Goal: Find specific page/section: Find specific page/section

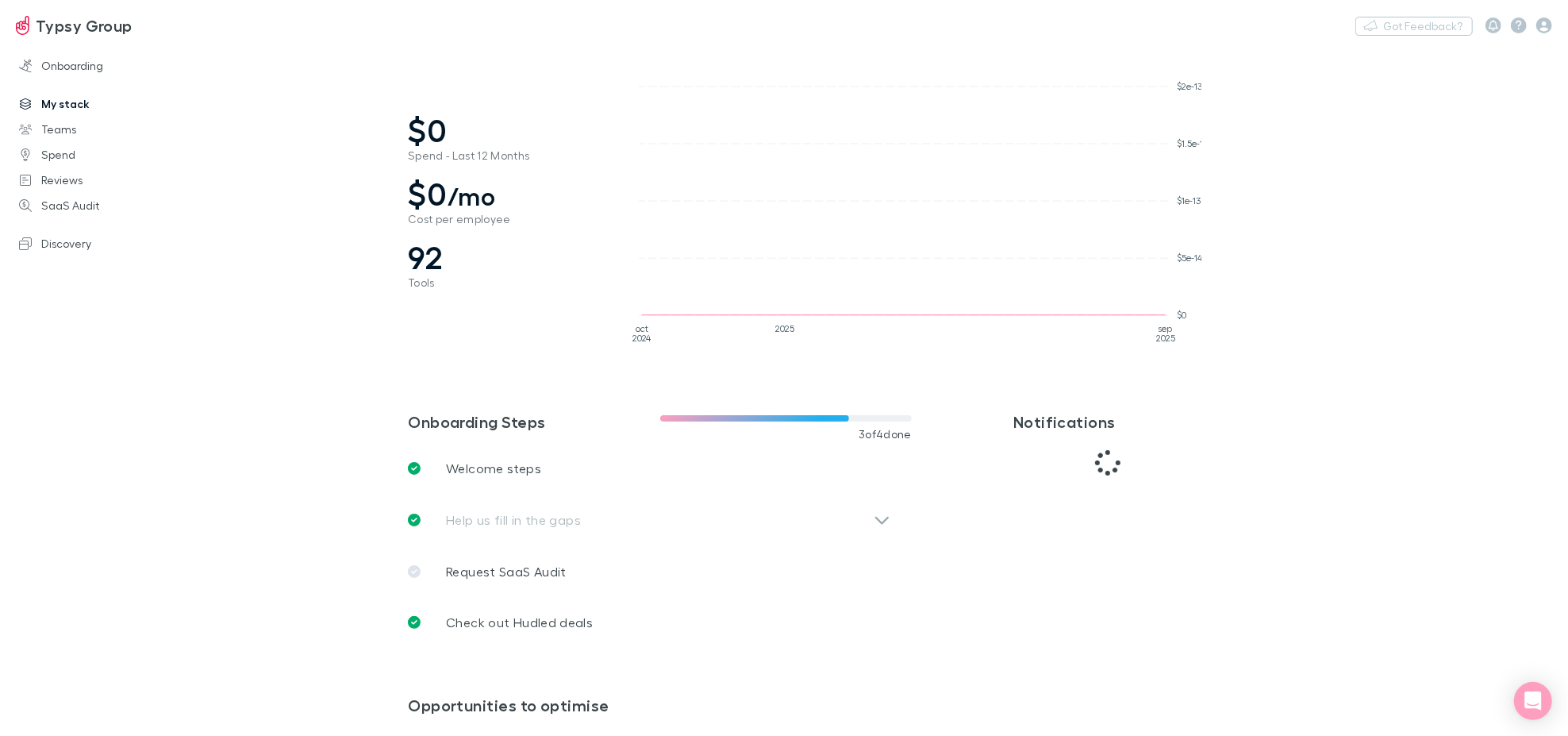
click at [55, 109] on link "My stack" at bounding box center [109, 103] width 212 height 25
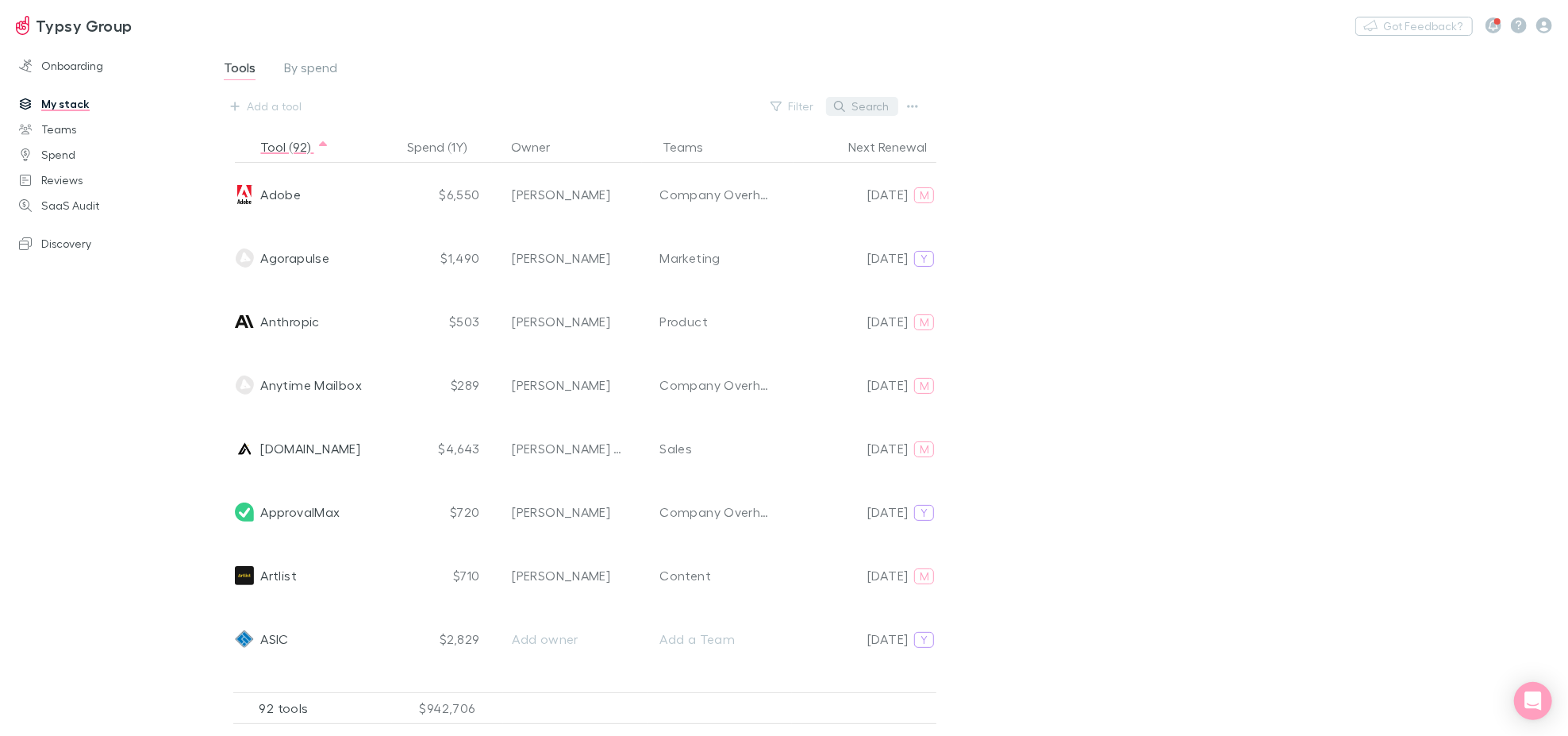
click at [880, 98] on button "Search" at bounding box center [862, 106] width 72 height 19
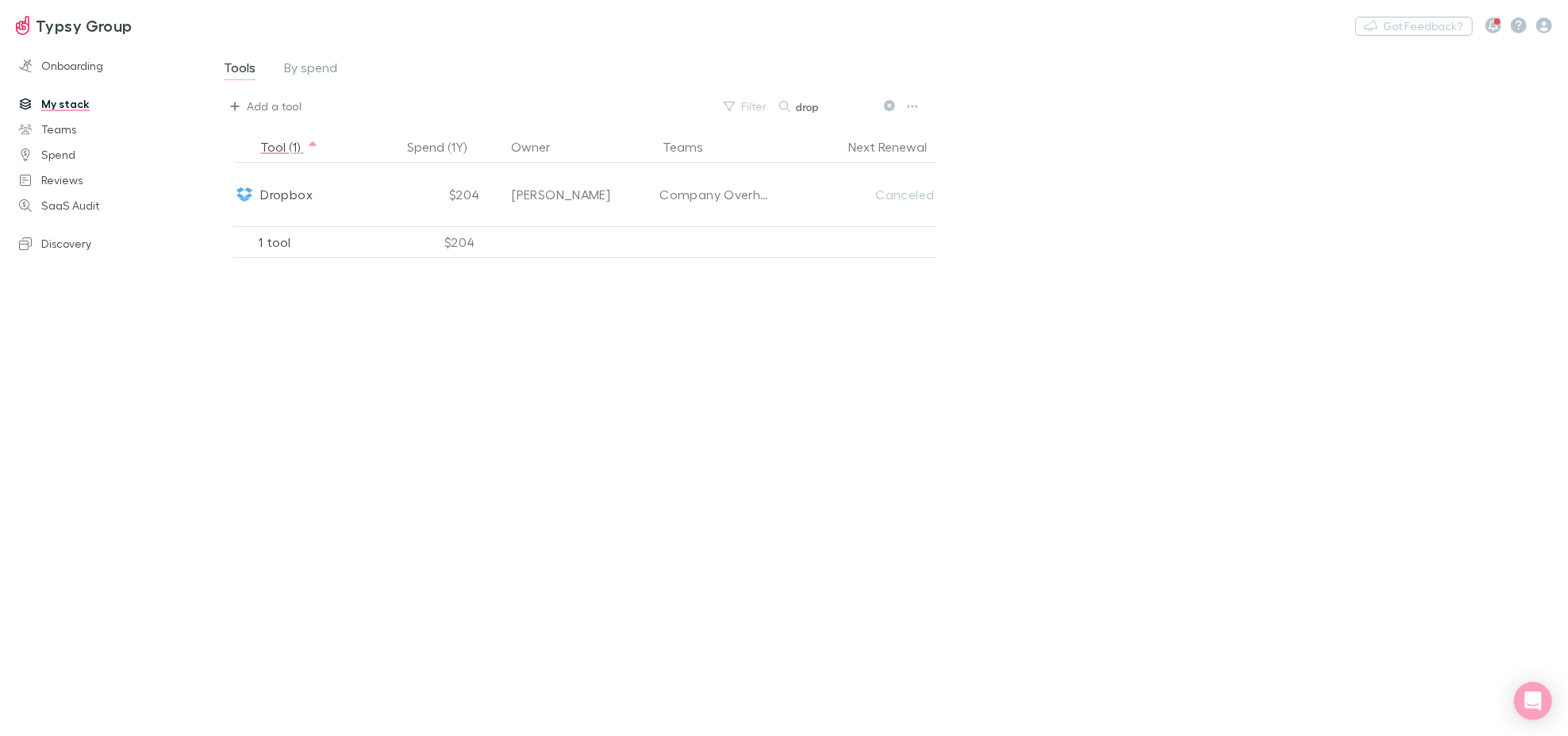
type input "drop"
click at [235, 107] on icon "button" at bounding box center [235, 106] width 8 height 8
click at [293, 228] on li "Dropbox Sign" at bounding box center [360, 219] width 276 height 25
type input "Dropbox Sign"
click at [374, 484] on div "Tool (1) Spend (1Y) Owner Teams Next Renewal Dropbox $204 [PERSON_NAME] Company…" at bounding box center [622, 427] width 831 height 593
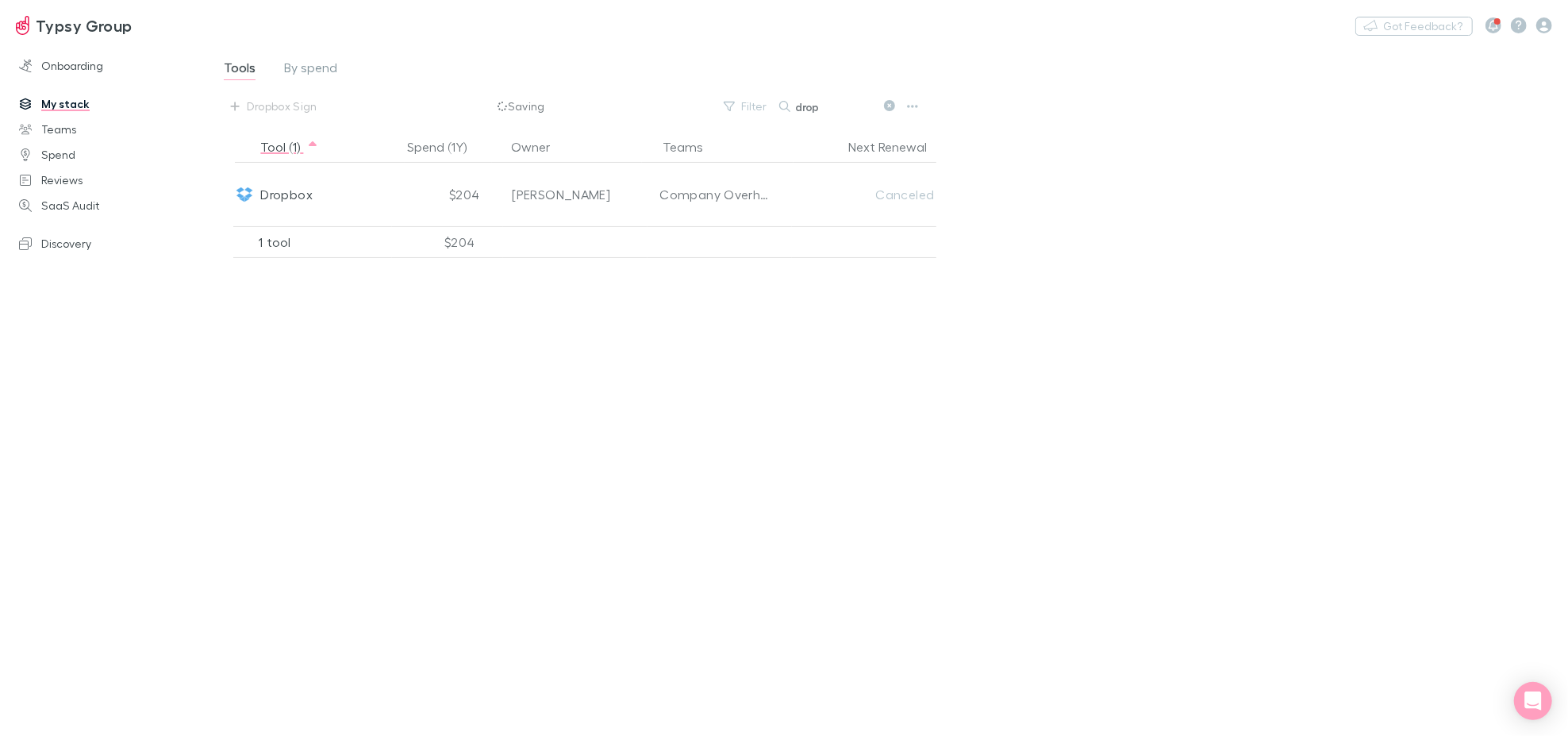
click at [886, 102] on icon at bounding box center [889, 106] width 11 height 11
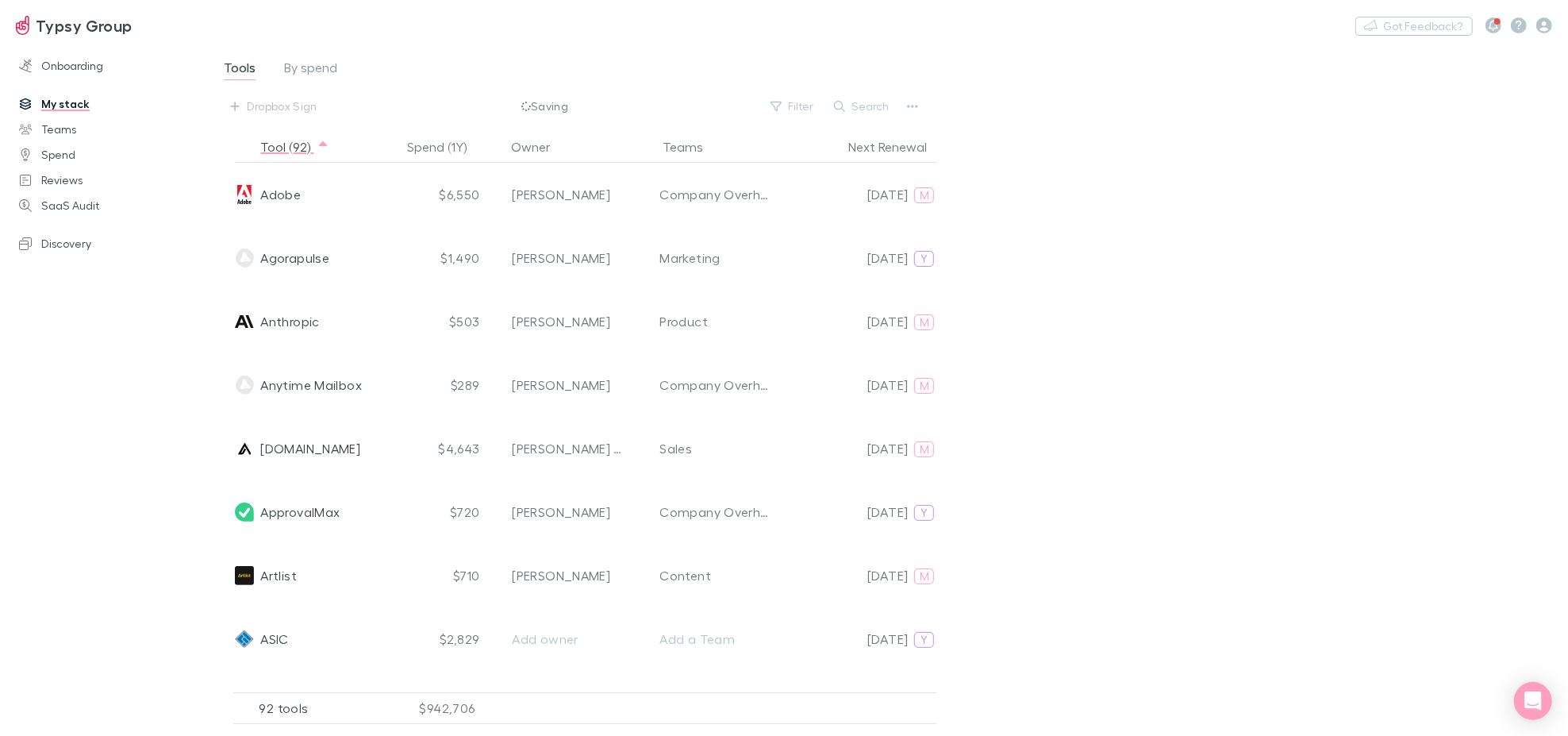
click at [393, 102] on div "Dropbox Sign Saving Filter Search" at bounding box center [572, 106] width 701 height 25
click at [884, 110] on button "Search" at bounding box center [862, 106] width 72 height 19
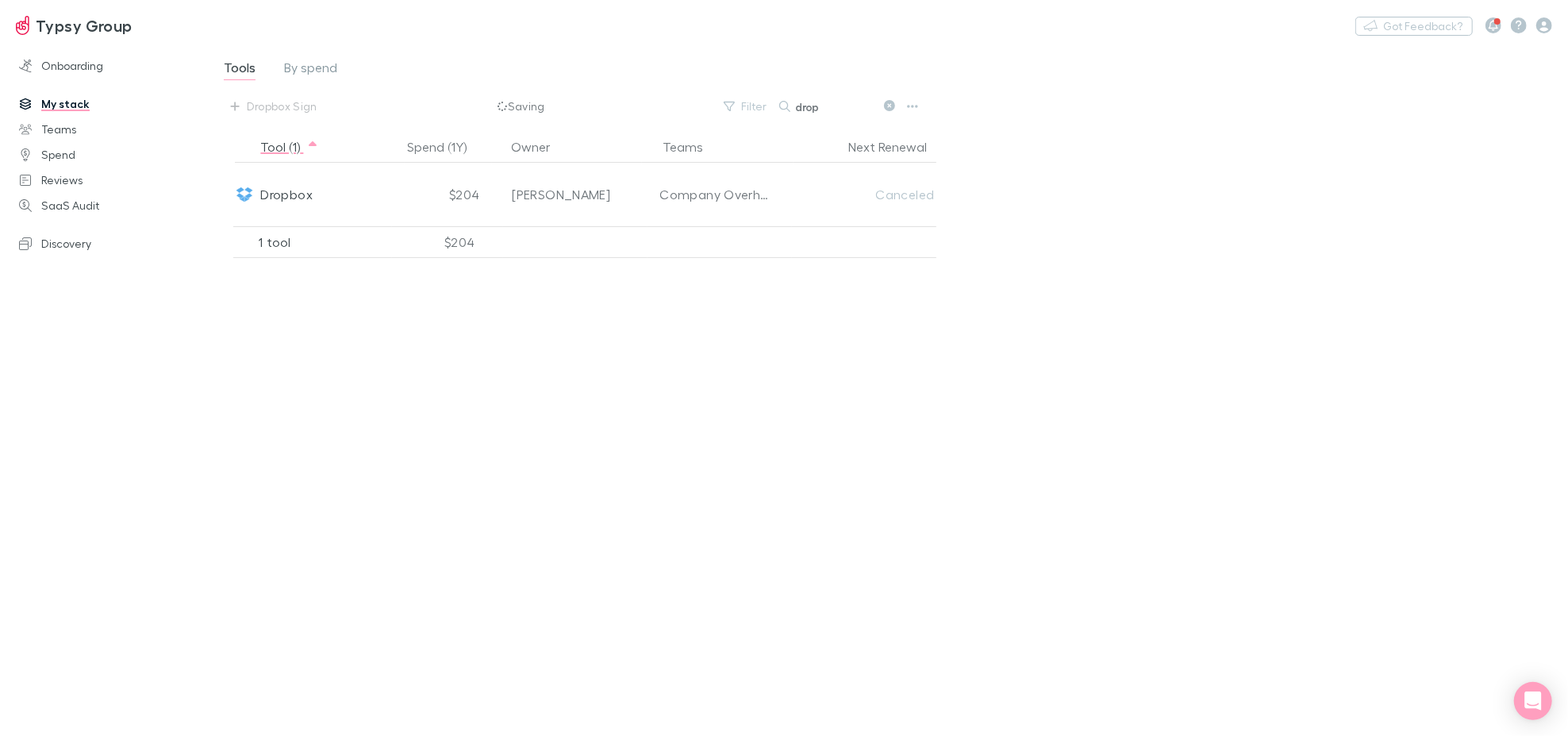
type input "drop"
click at [882, 103] on button at bounding box center [888, 107] width 19 height 15
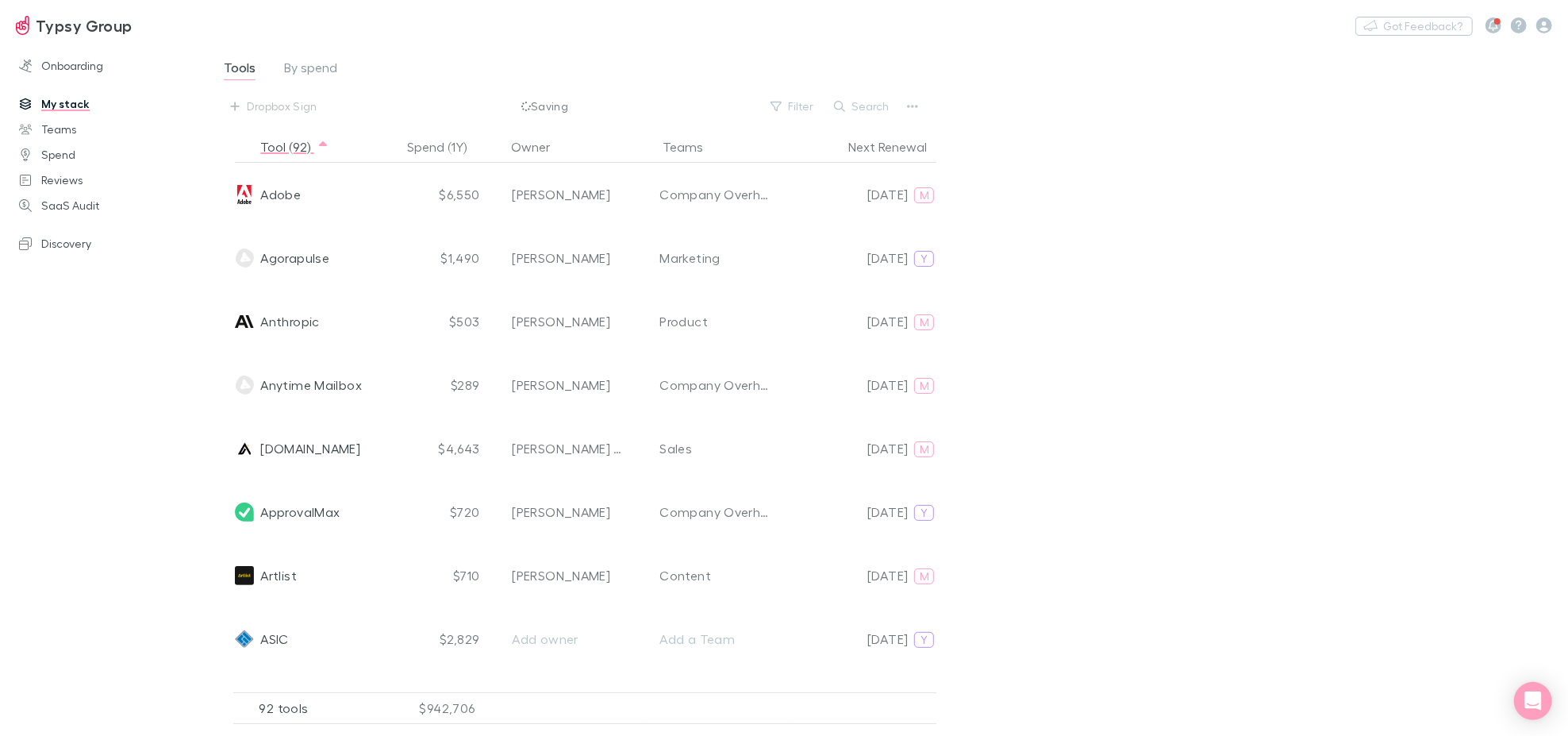
click at [54, 103] on link "My stack" at bounding box center [109, 103] width 212 height 25
click at [234, 107] on icon "button" at bounding box center [235, 106] width 8 height 8
click at [286, 216] on li "Dropbox Sign" at bounding box center [360, 219] width 276 height 25
type input "Dropbox Sign"
click at [1180, 190] on div "Tools By spend Dropbox Sign Saving Filter Search Tool (92) Spend (1Y) Owner Tea…" at bounding box center [887, 384] width 1362 height 680
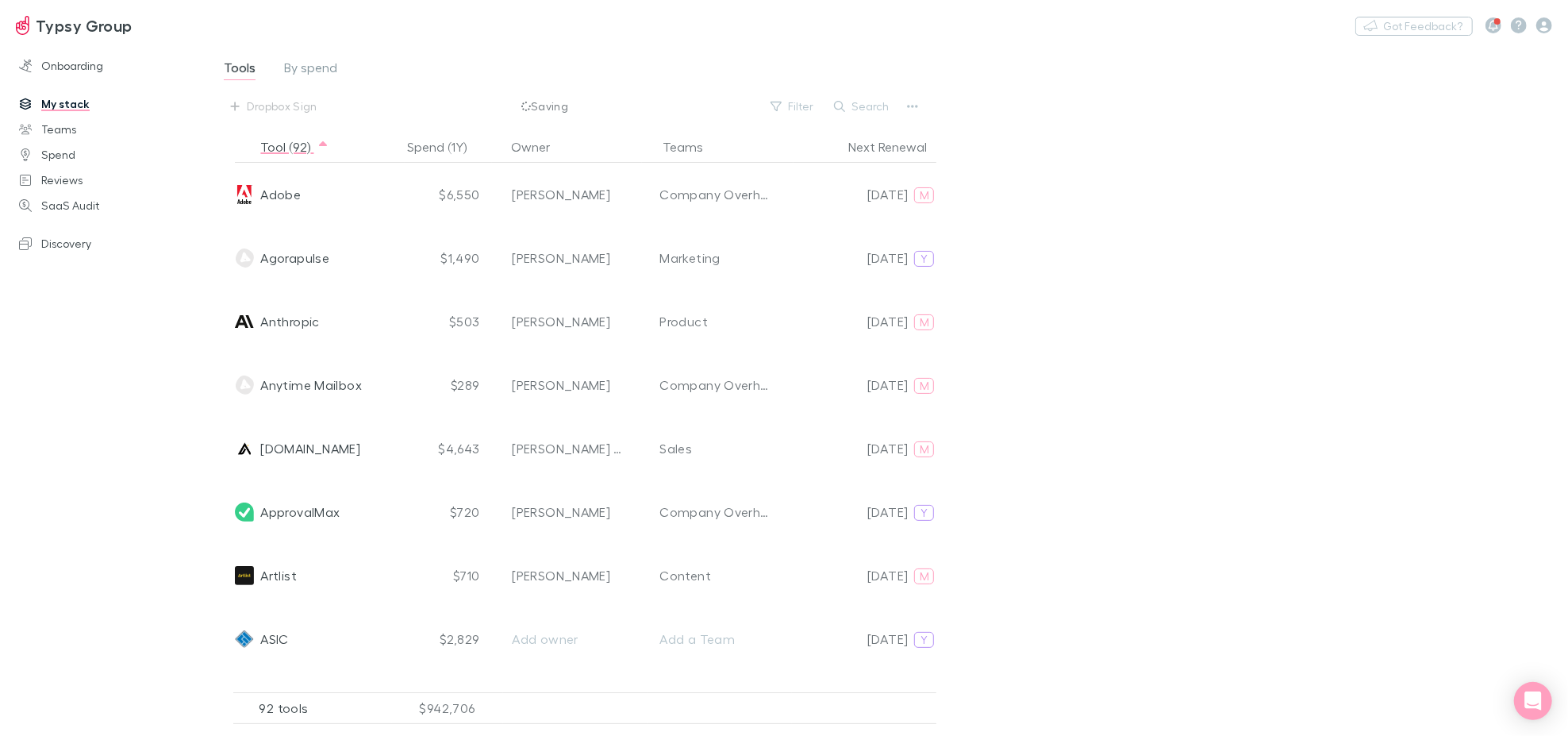
click at [575, 102] on div "Dropbox Sign Saving Filter Search" at bounding box center [572, 106] width 701 height 25
click at [871, 97] on button "Search" at bounding box center [862, 106] width 72 height 19
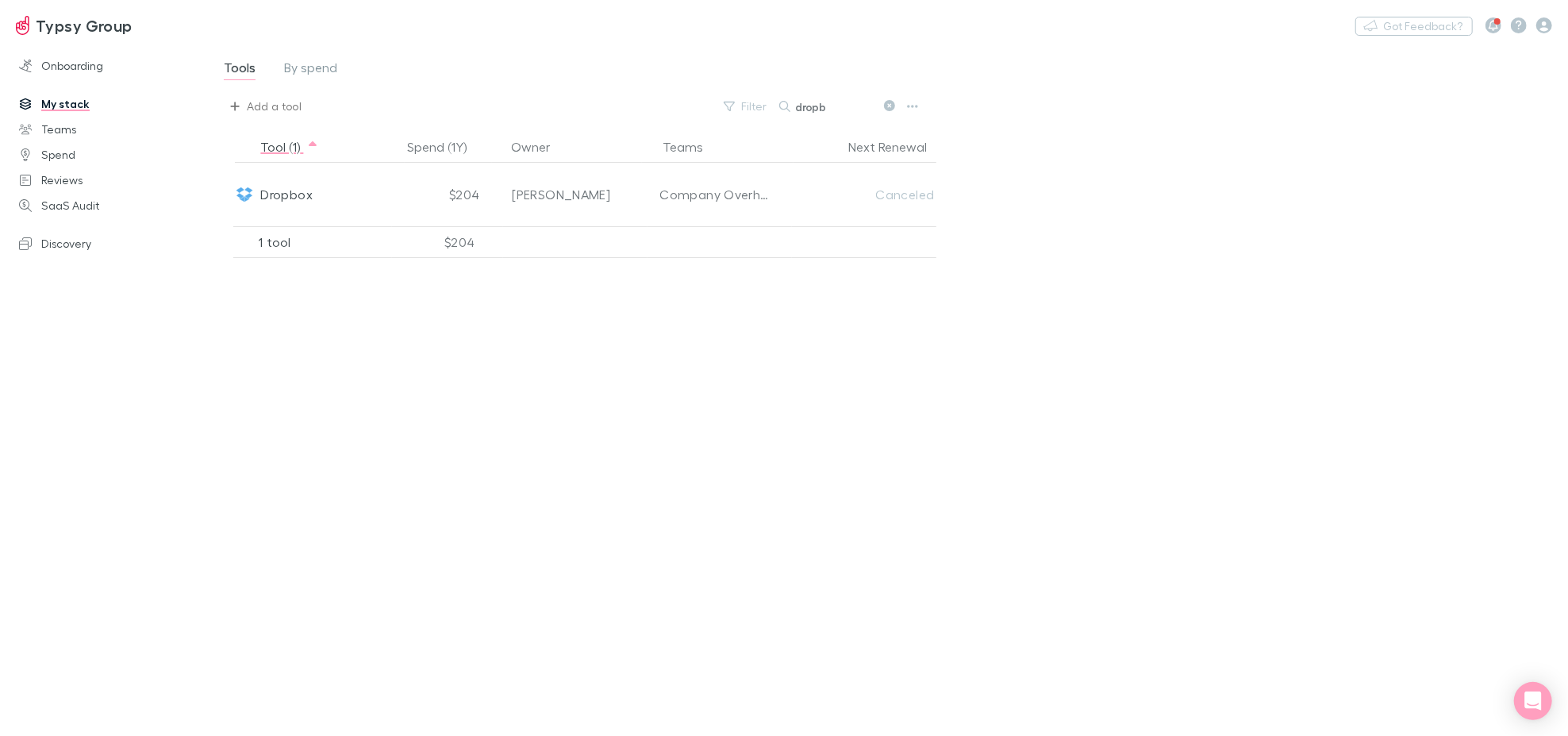
type input "dropb"
click at [228, 106] on button "Add a tool" at bounding box center [266, 106] width 88 height 25
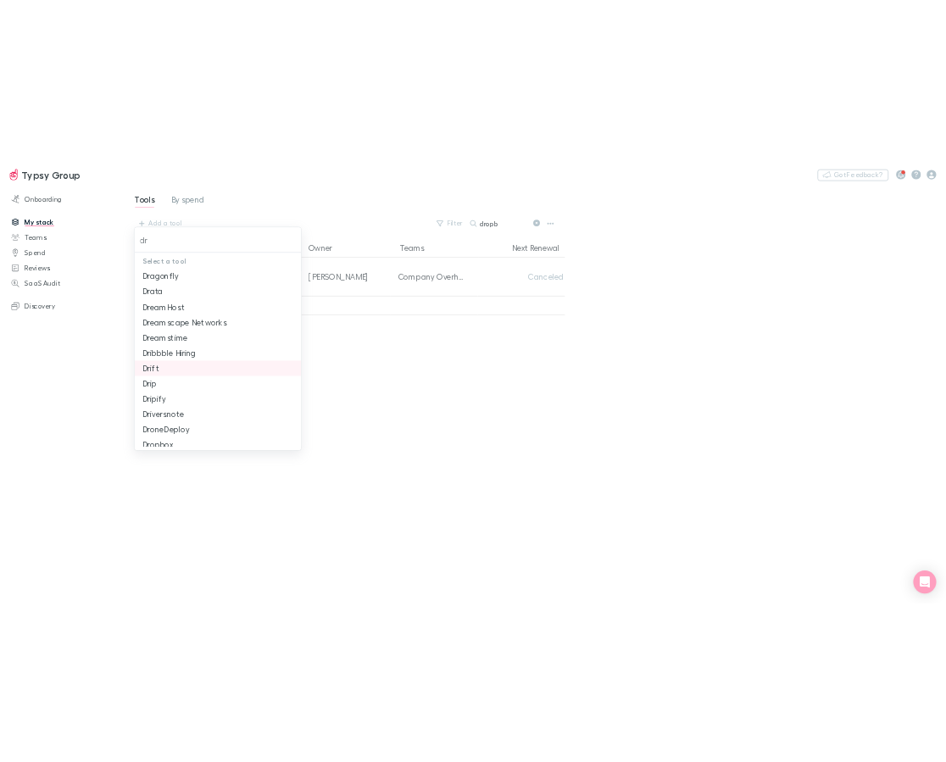
scroll to position [94, 0]
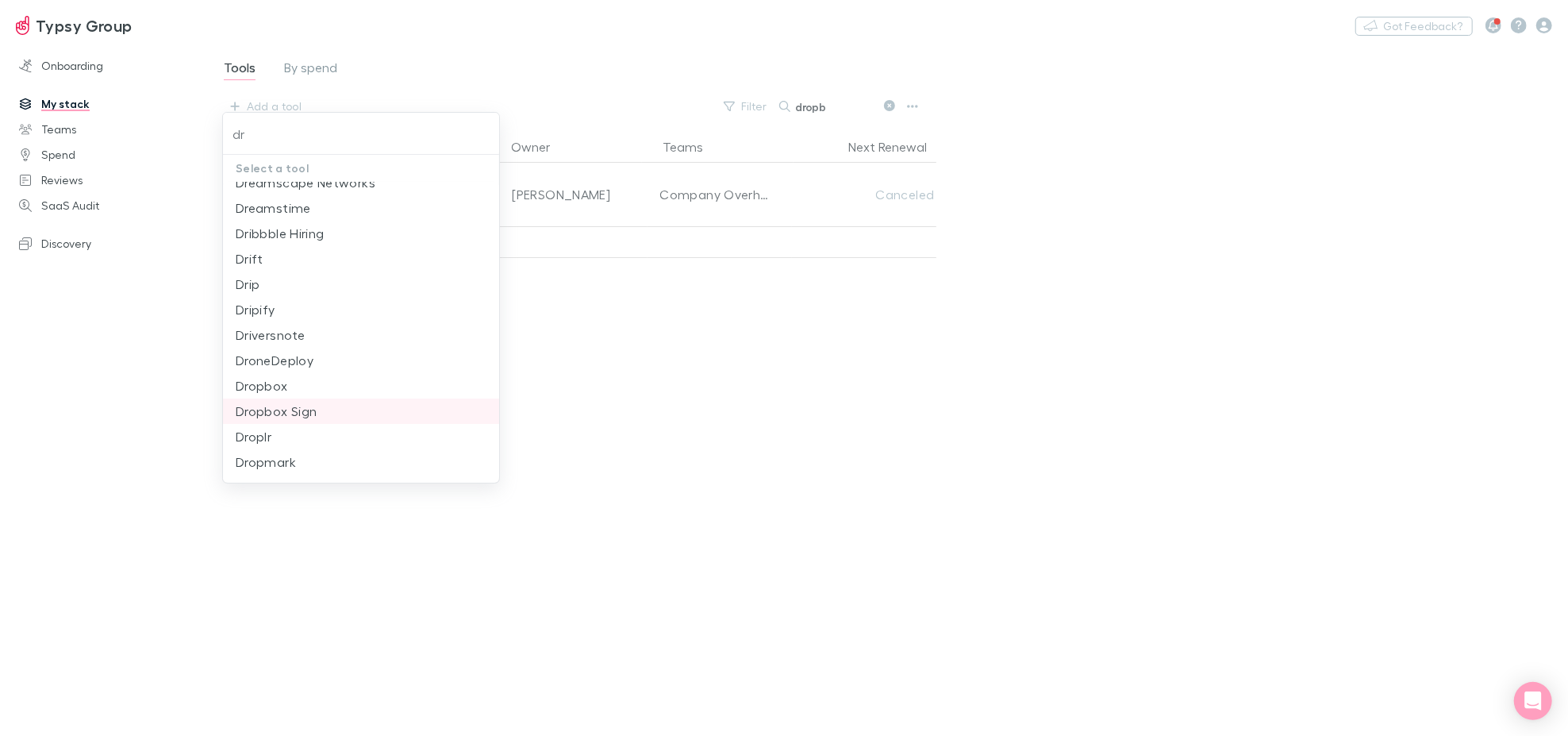
click at [359, 405] on li "Dropbox Sign" at bounding box center [360, 411] width 276 height 25
type input "Dropbox Sign"
